Goal: Task Accomplishment & Management: Use online tool/utility

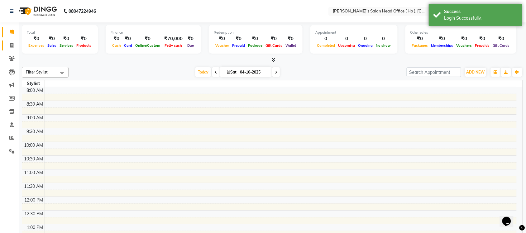
drag, startPoint x: 4, startPoint y: 46, endPoint x: 7, endPoint y: 48, distance: 4.0
click at [4, 46] on link "Invoice" at bounding box center [9, 46] width 15 height 10
click at [7, 48] on span at bounding box center [11, 45] width 11 height 7
select select "service"
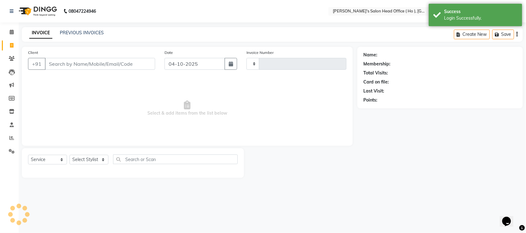
type input "0007"
select select "6981"
click at [74, 36] on div "PREVIOUS INVOICES" at bounding box center [82, 33] width 44 height 7
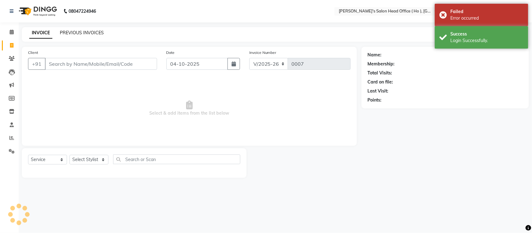
click at [80, 33] on link "PREVIOUS INVOICES" at bounding box center [82, 33] width 44 height 6
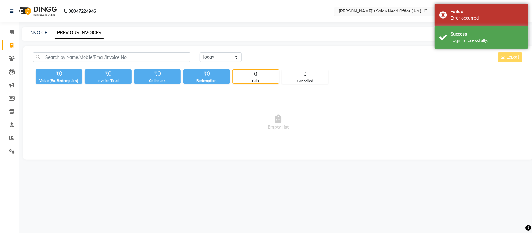
click at [429, 10] on div at bounding box center [389, 12] width 109 height 6
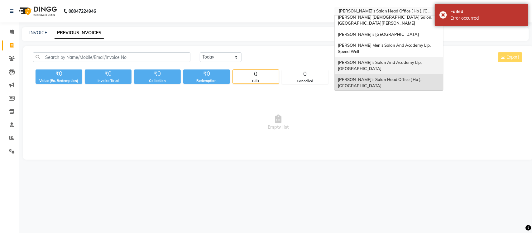
scroll to position [21, 0]
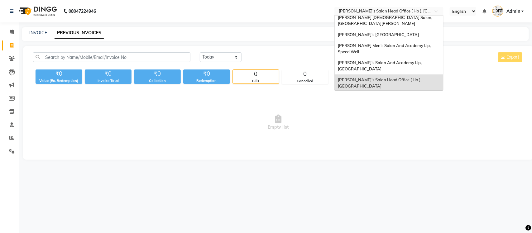
click at [374, 92] on div "[PERSON_NAME] Men's Salon & Academy Llp, [GEOGRAPHIC_DATA]" at bounding box center [389, 100] width 108 height 17
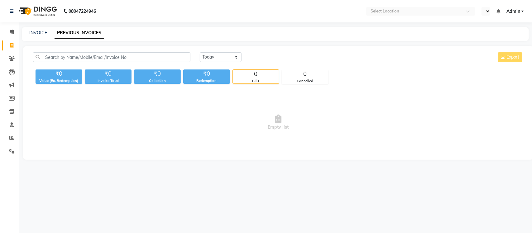
select select "en"
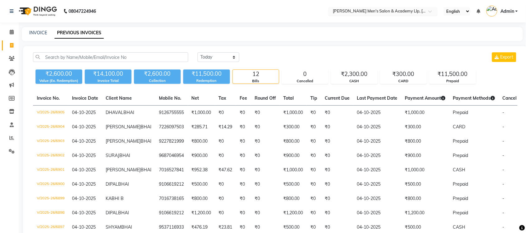
click at [414, 13] on input "text" at bounding box center [377, 12] width 90 height 6
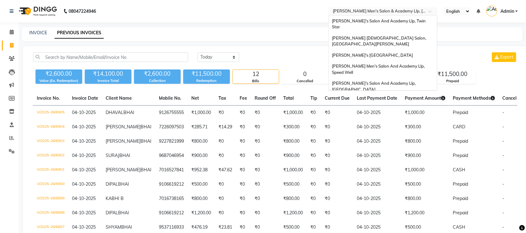
scroll to position [21, 0]
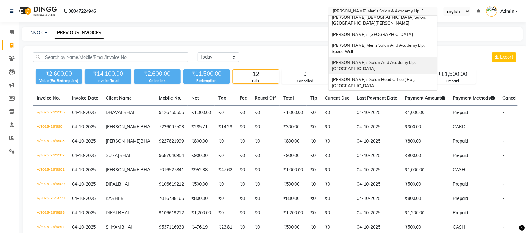
click at [417, 60] on span "[PERSON_NAME]'s Salon And Academy Llp, [GEOGRAPHIC_DATA]" at bounding box center [374, 65] width 85 height 11
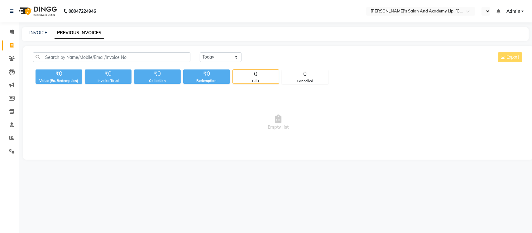
select select "en"
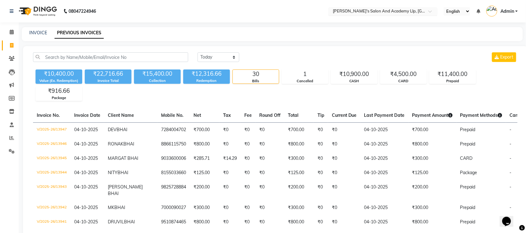
click at [413, 11] on input "text" at bounding box center [377, 12] width 90 height 6
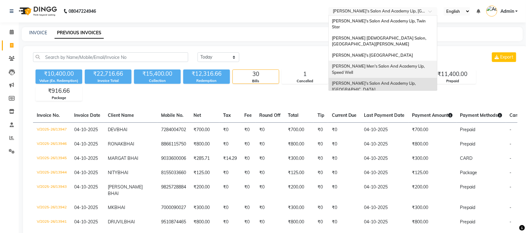
click at [404, 61] on div "[PERSON_NAME] Men's Salon And Academy Llp, Speed Well" at bounding box center [383, 69] width 108 height 17
